Goal: Information Seeking & Learning: Learn about a topic

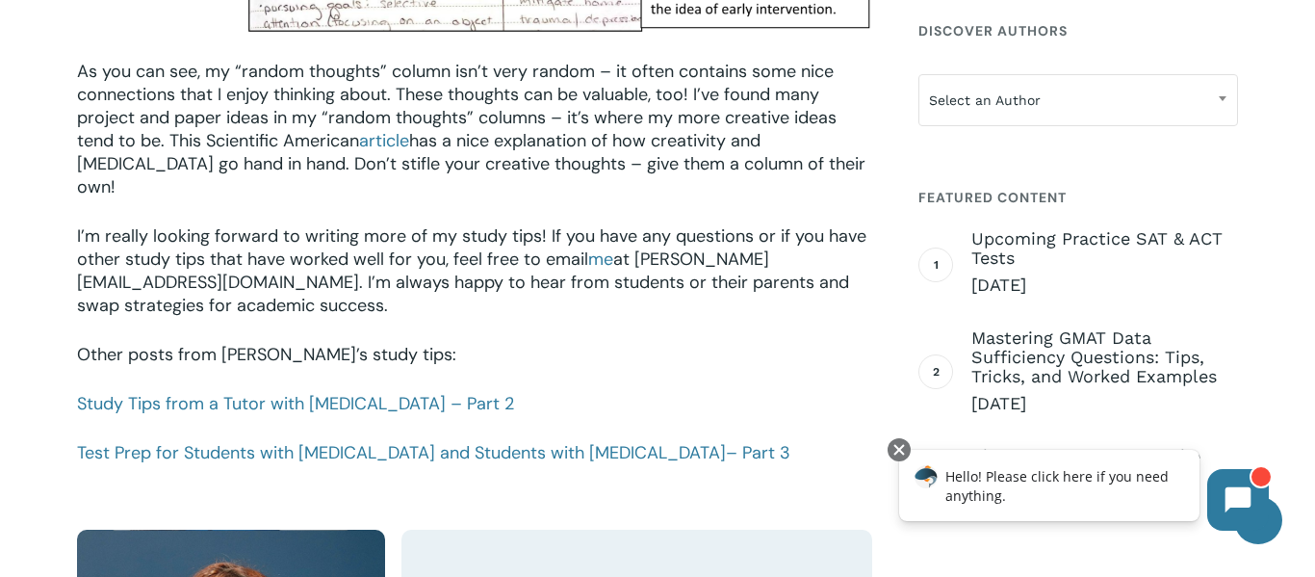
scroll to position [2696, 0]
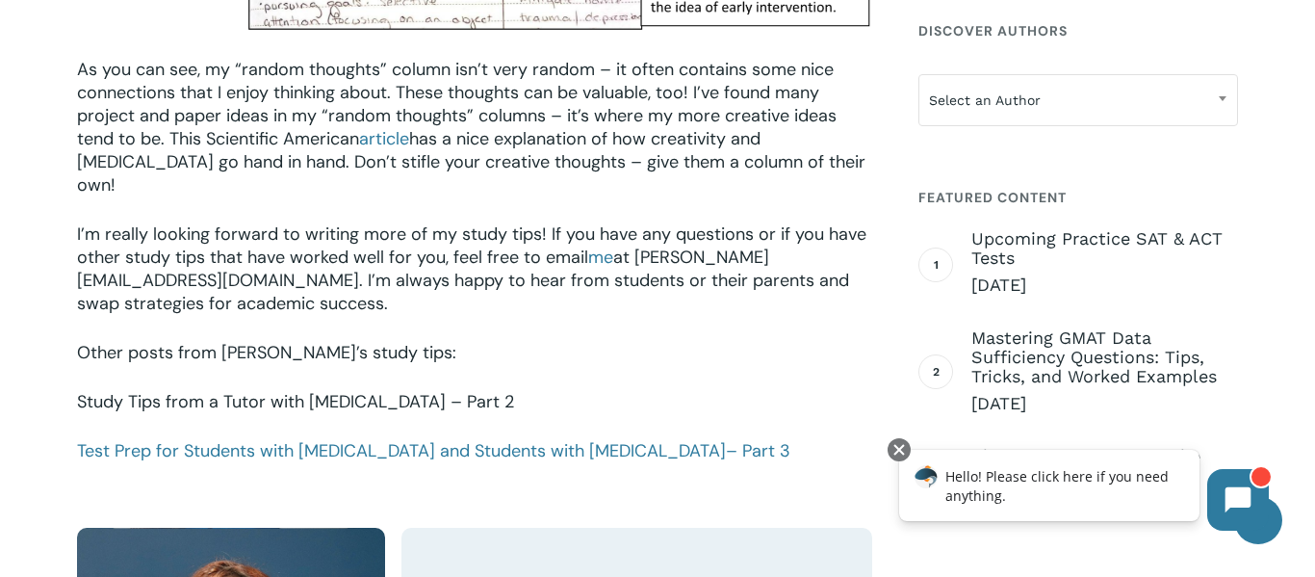
click at [337, 390] on link "Study Tips from a Tutor with [MEDICAL_DATA] – Part 2" at bounding box center [295, 401] width 437 height 23
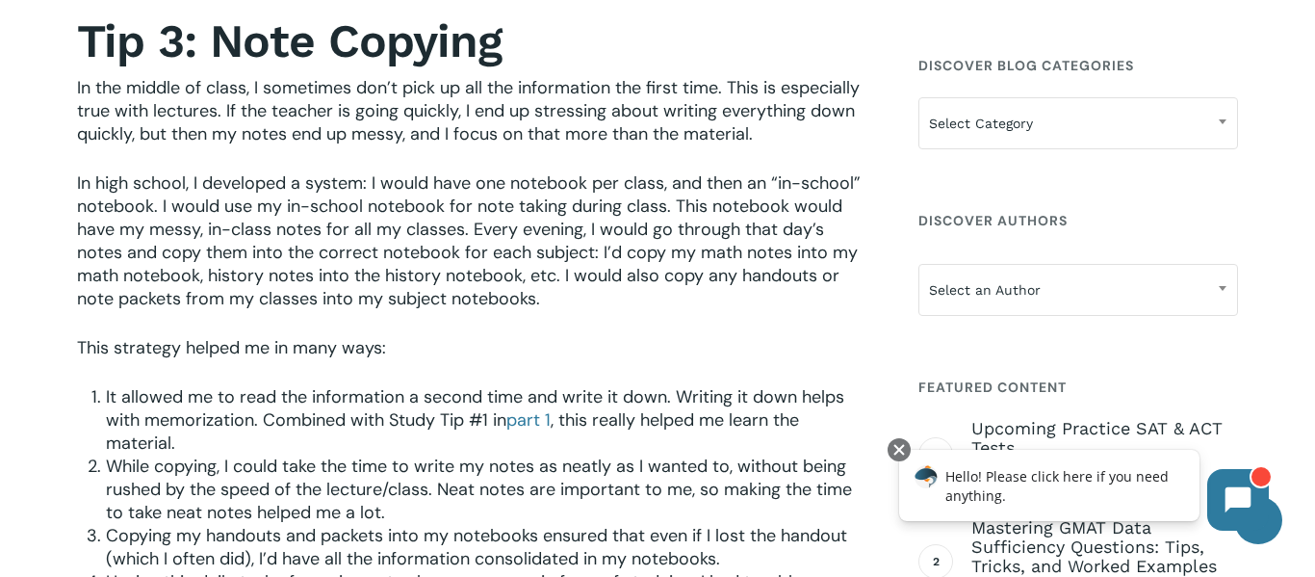
scroll to position [798, 0]
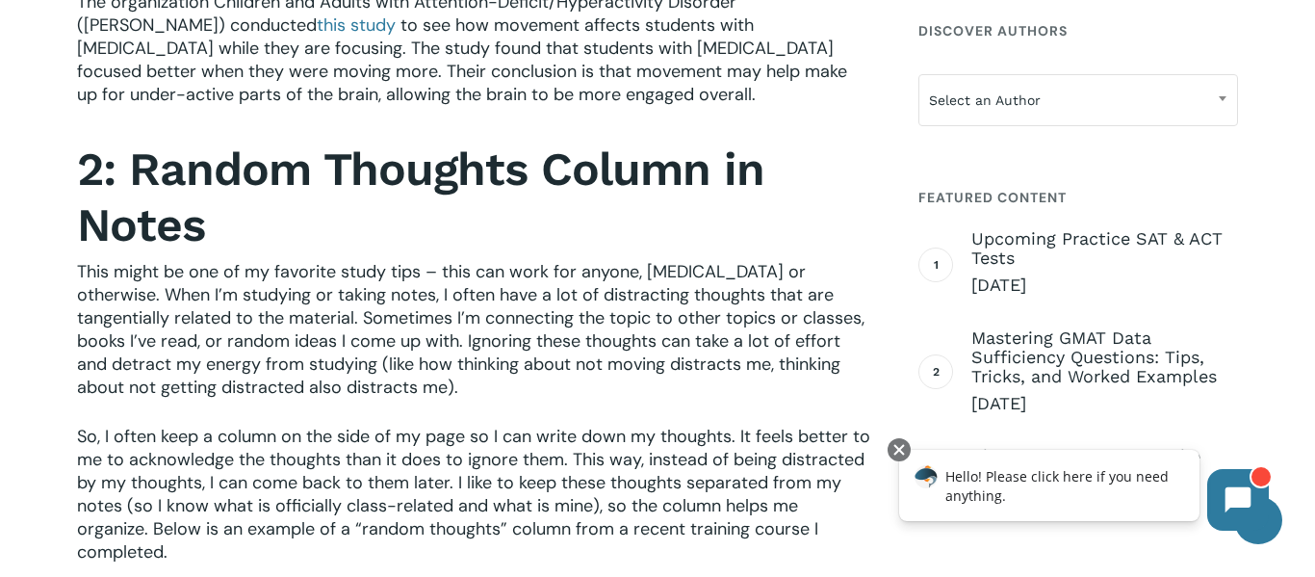
scroll to position [1697, 0]
